Goal: Find specific page/section: Find specific page/section

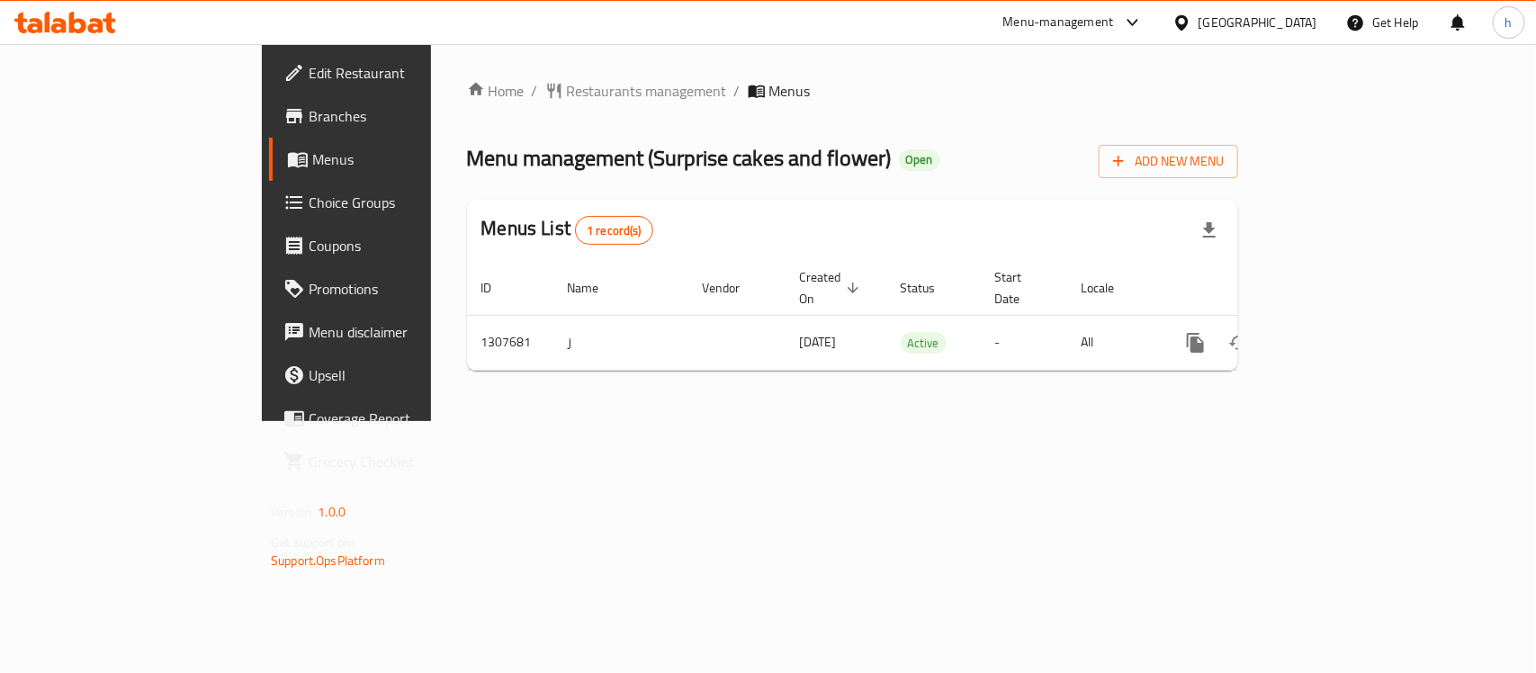
click at [1247, 14] on div "[GEOGRAPHIC_DATA]" at bounding box center [1257, 23] width 119 height 20
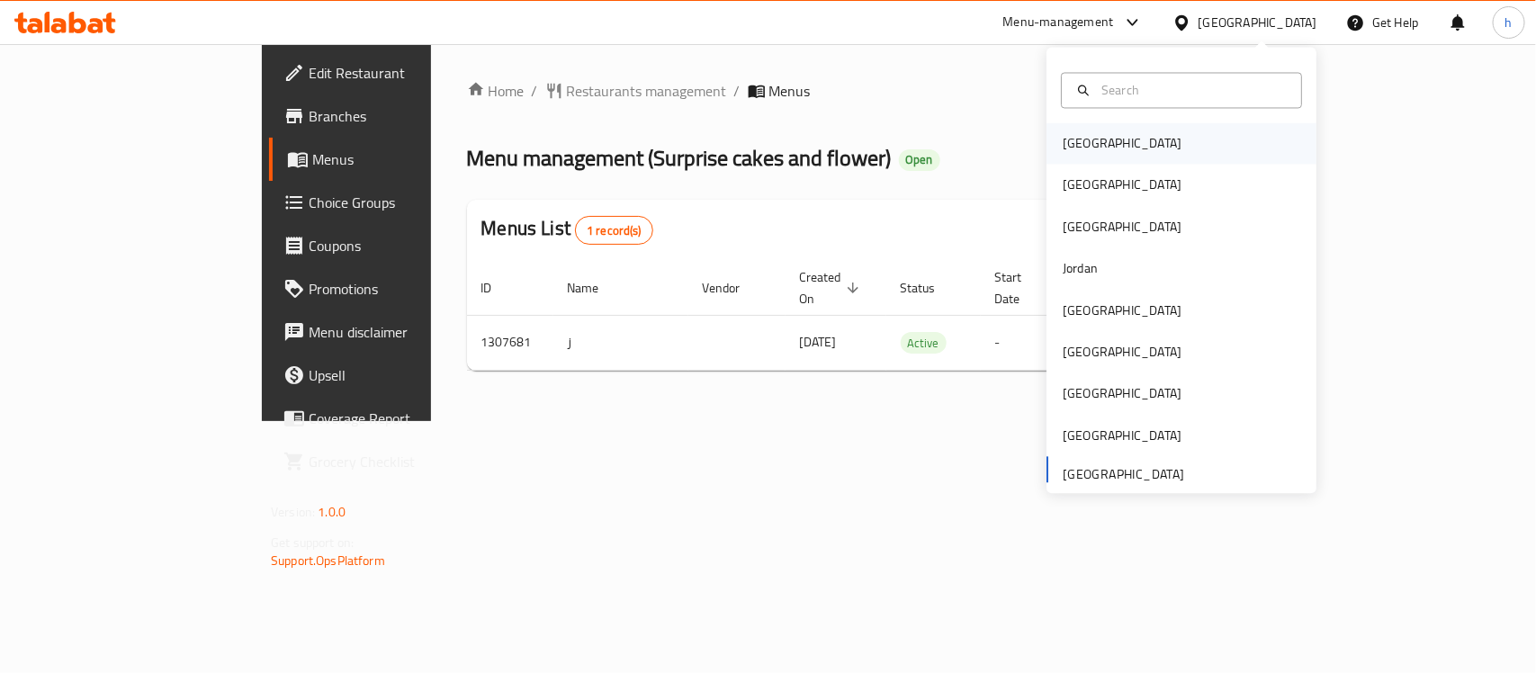
click at [1096, 140] on div "[GEOGRAPHIC_DATA]" at bounding box center [1122, 143] width 148 height 41
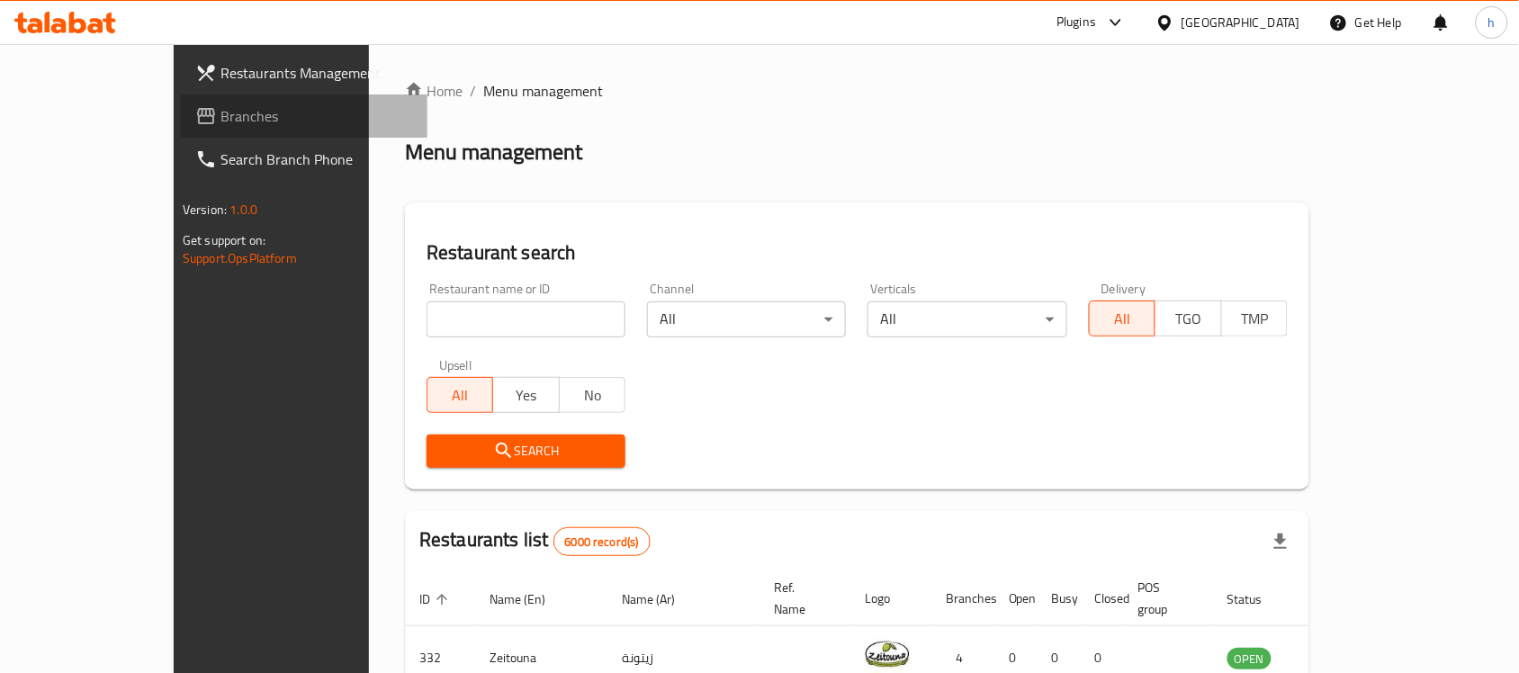
click at [220, 111] on span "Branches" at bounding box center [316, 116] width 193 height 22
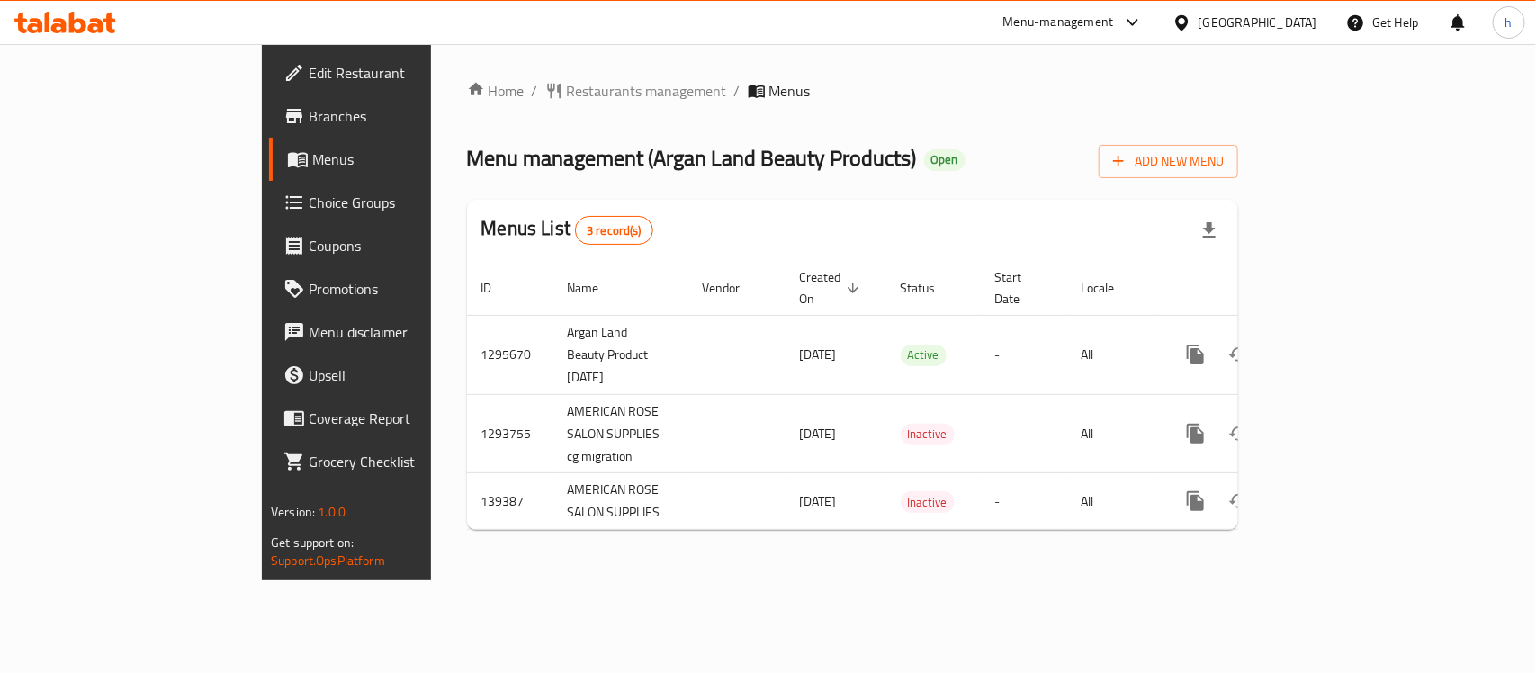
click at [707, 128] on div "Home / Restaurants management / Menus Menu management ( Argan Land Beauty Produ…" at bounding box center [852, 312] width 771 height 464
click at [1291, 14] on div "Bahrain" at bounding box center [1257, 23] width 119 height 20
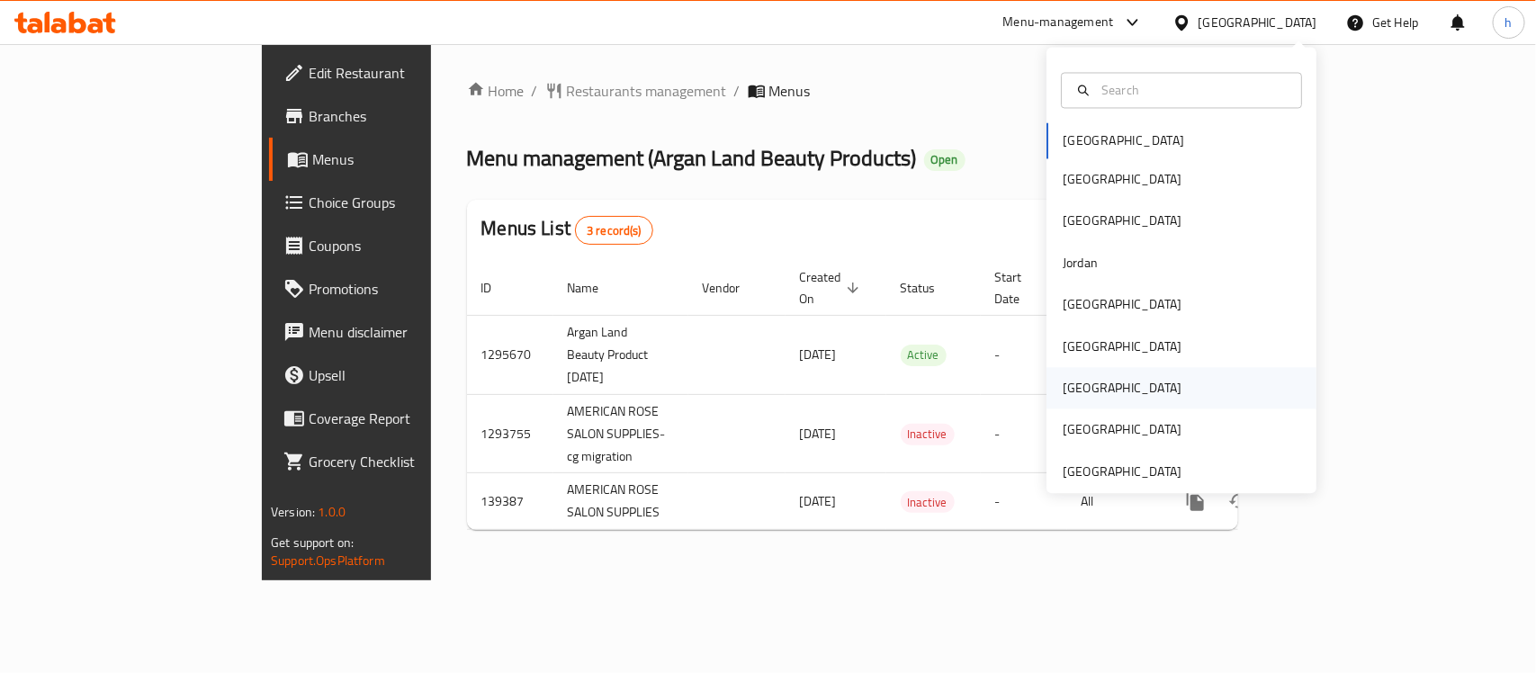
click at [1085, 380] on div "[GEOGRAPHIC_DATA]" at bounding box center [1122, 388] width 148 height 41
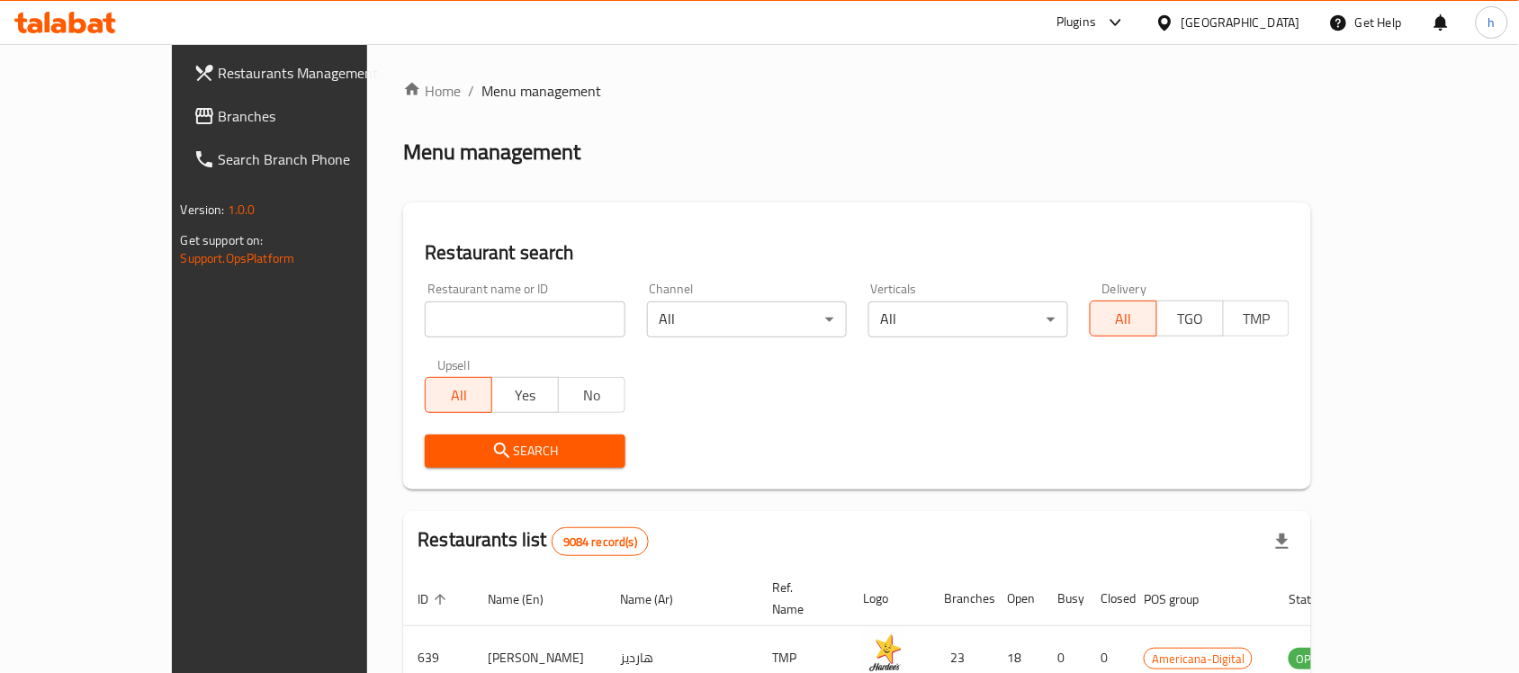
click at [219, 111] on span "Branches" at bounding box center [315, 116] width 193 height 22
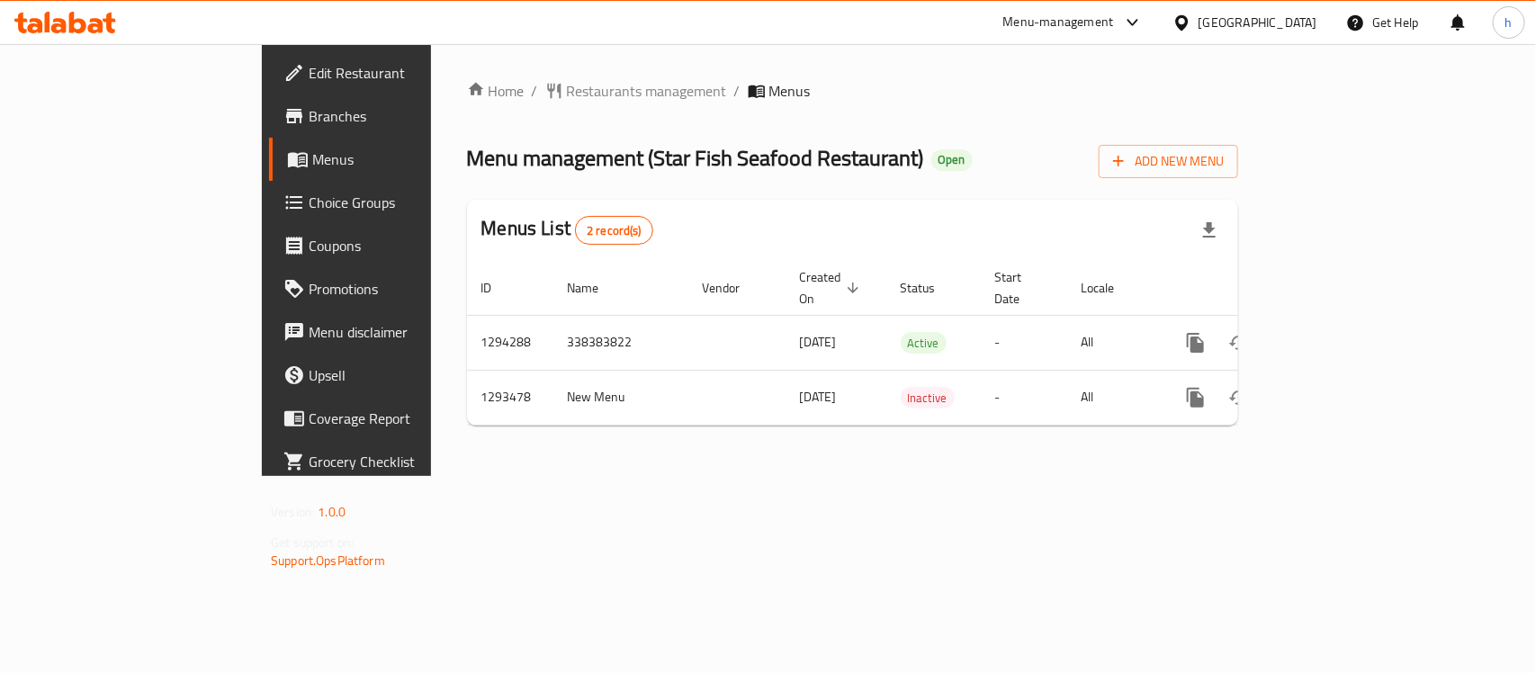
click at [510, 476] on div "Home / Restaurants management / Menus Menu management ( Star Fish Seafood Resta…" at bounding box center [852, 260] width 843 height 432
